Goal: Check status: Check status

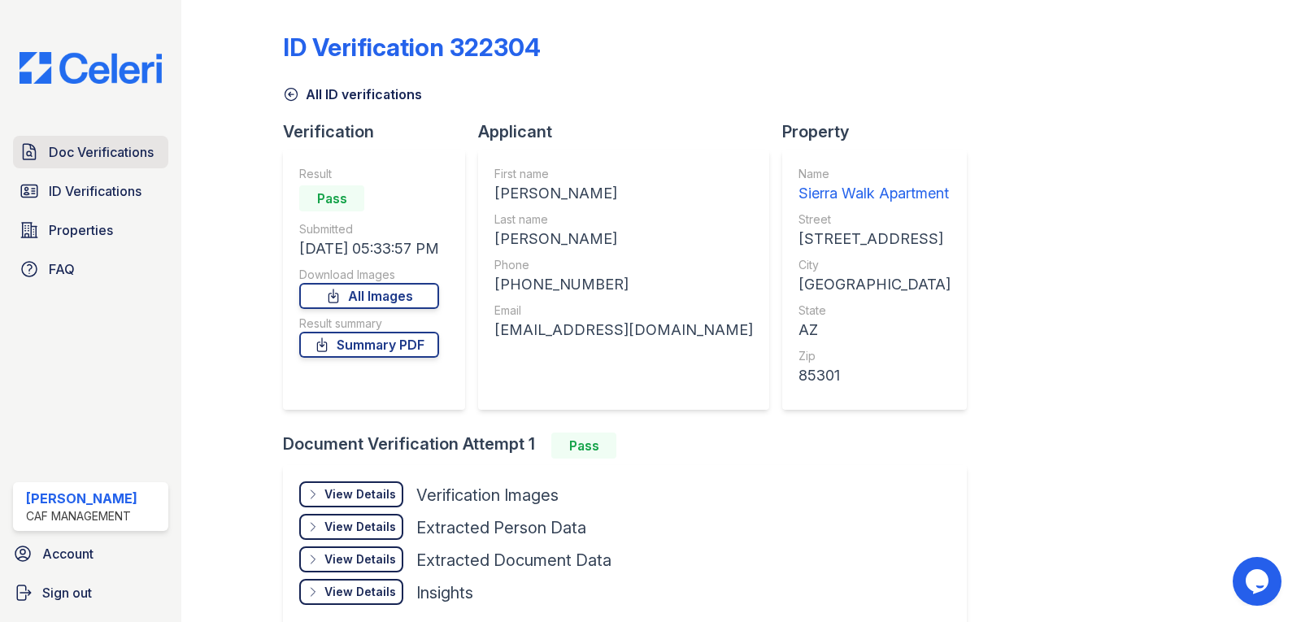
scroll to position [84, 0]
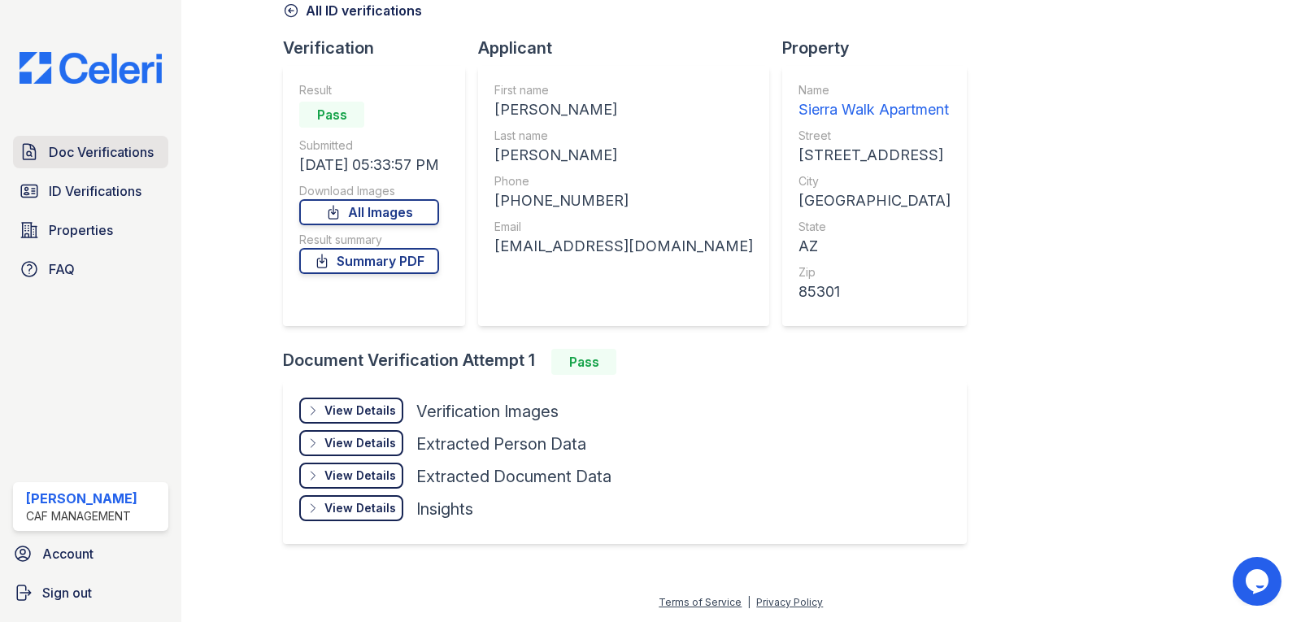
click at [74, 145] on span "Doc Verifications" at bounding box center [101, 152] width 105 height 20
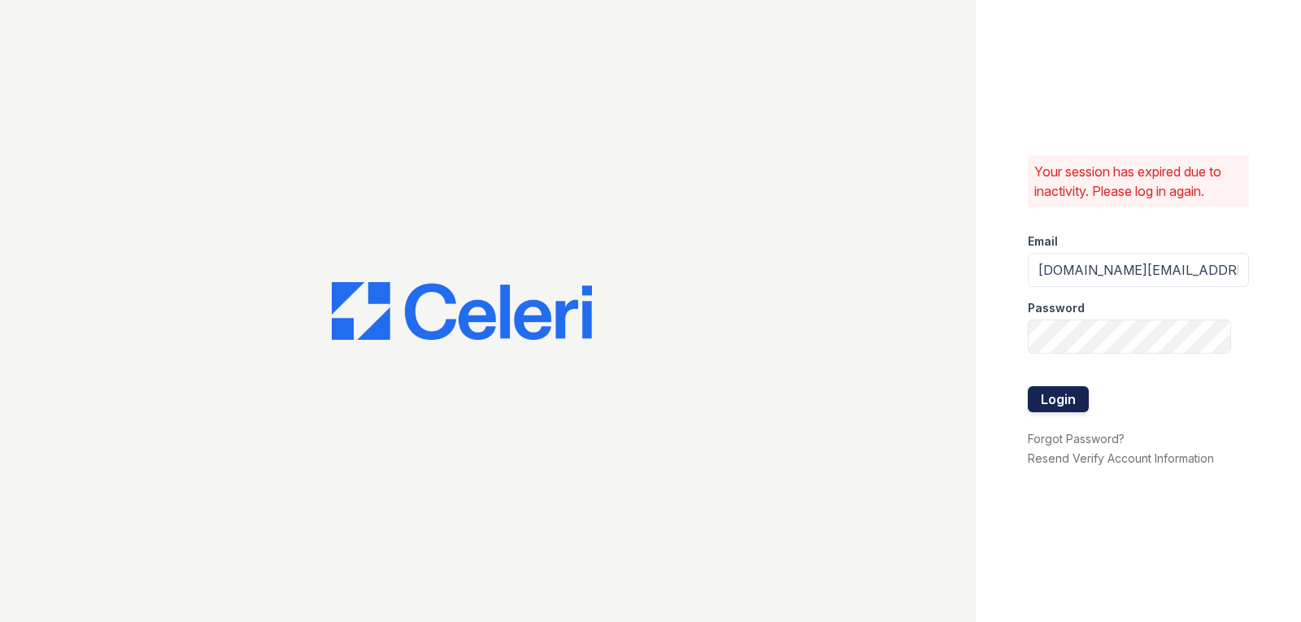
click at [1051, 389] on button "Login" at bounding box center [1058, 399] width 61 height 26
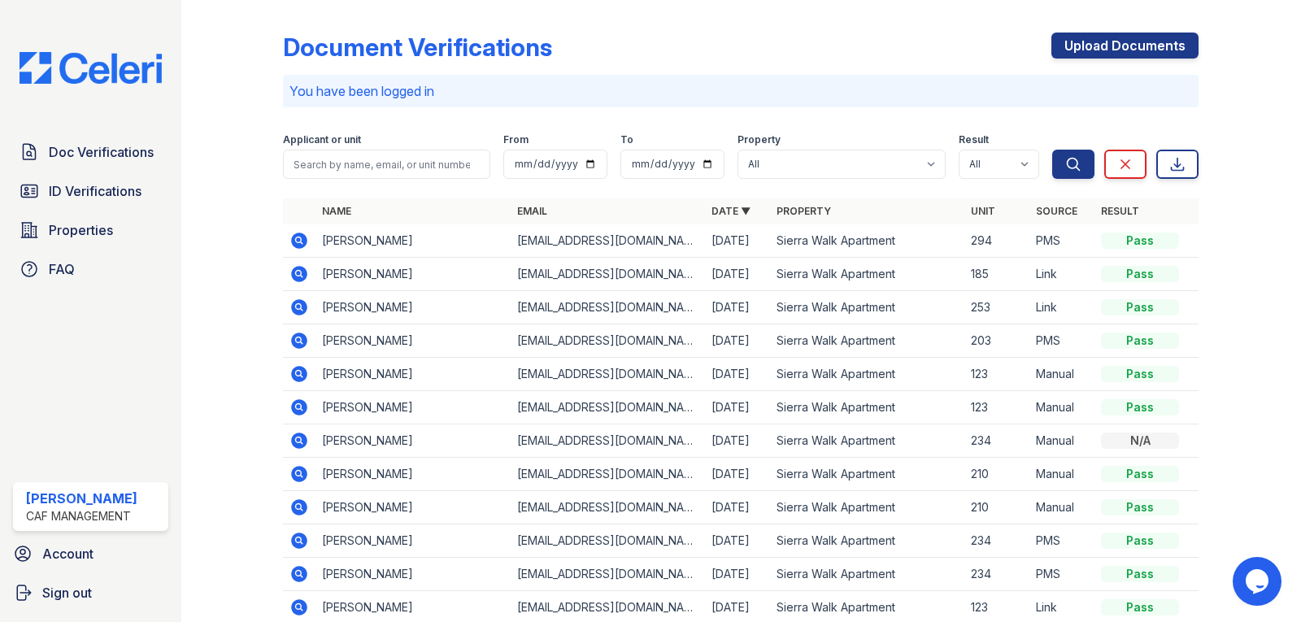
click at [296, 243] on icon at bounding box center [300, 241] width 16 height 16
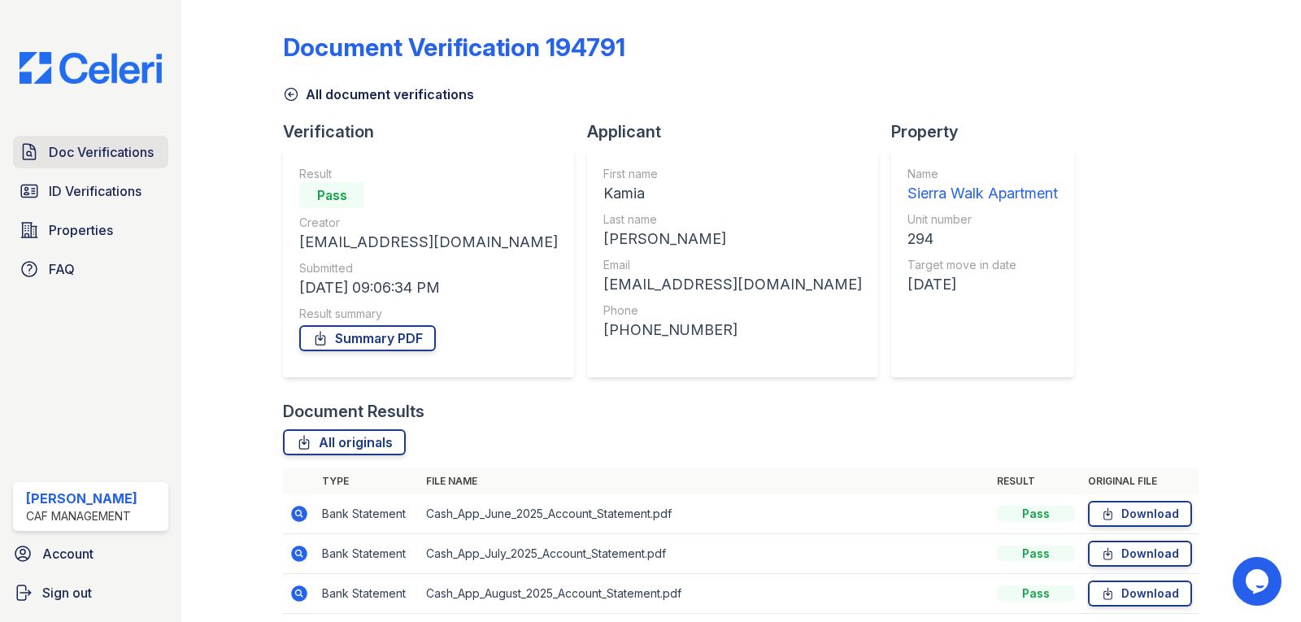
click at [59, 149] on span "Doc Verifications" at bounding box center [101, 152] width 105 height 20
